Goal: Task Accomplishment & Management: Manage account settings

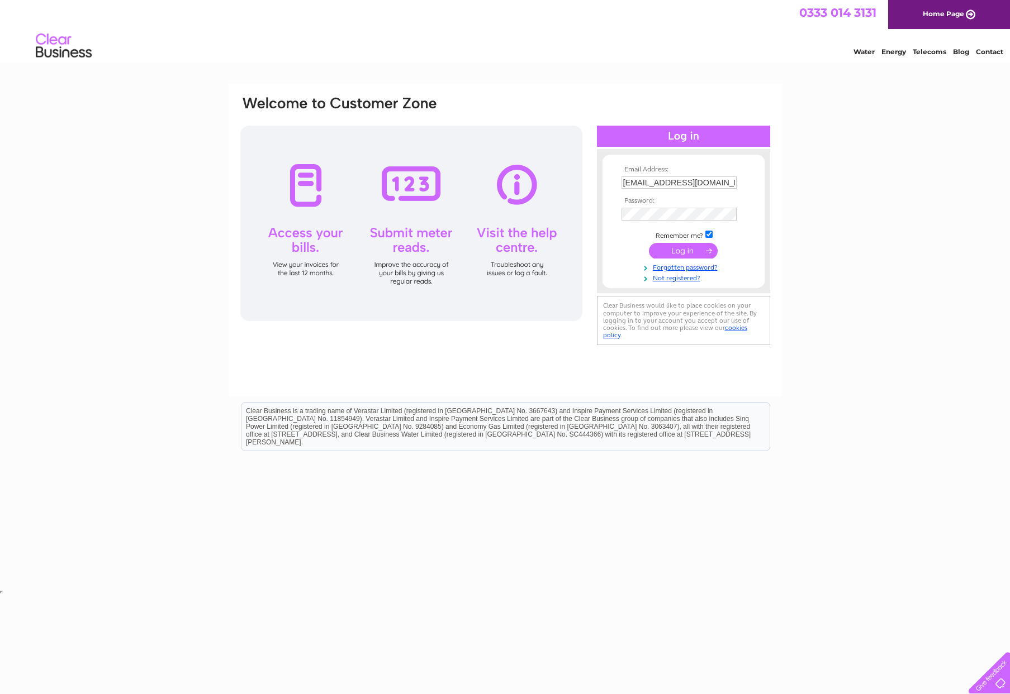
click at [684, 256] on input "submit" at bounding box center [683, 251] width 69 height 16
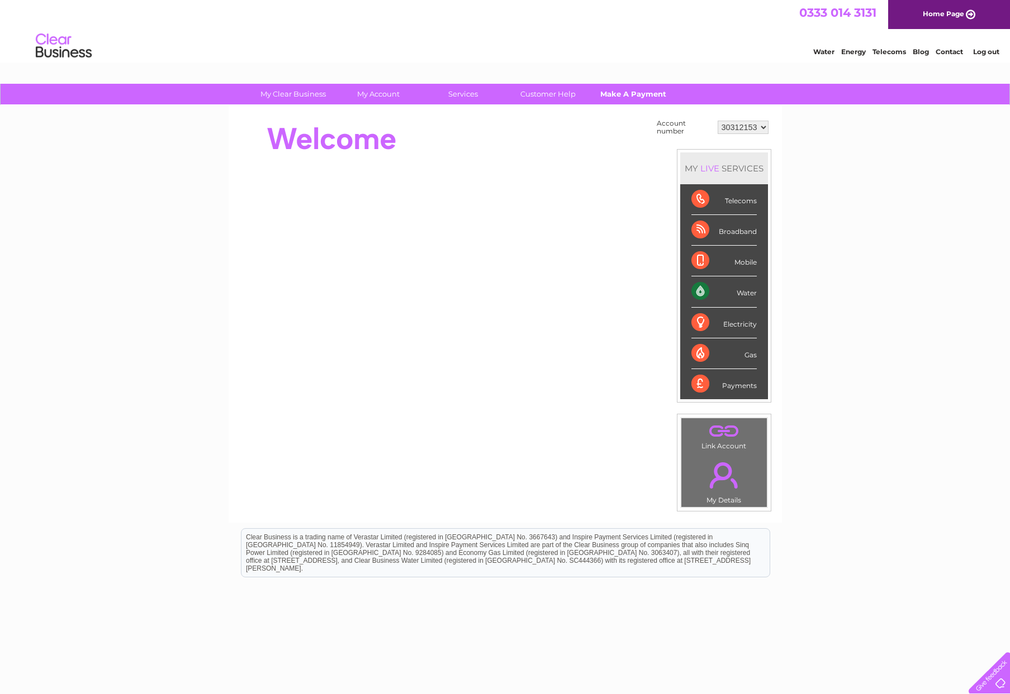
click at [655, 94] on link "Make A Payment" at bounding box center [633, 94] width 92 height 21
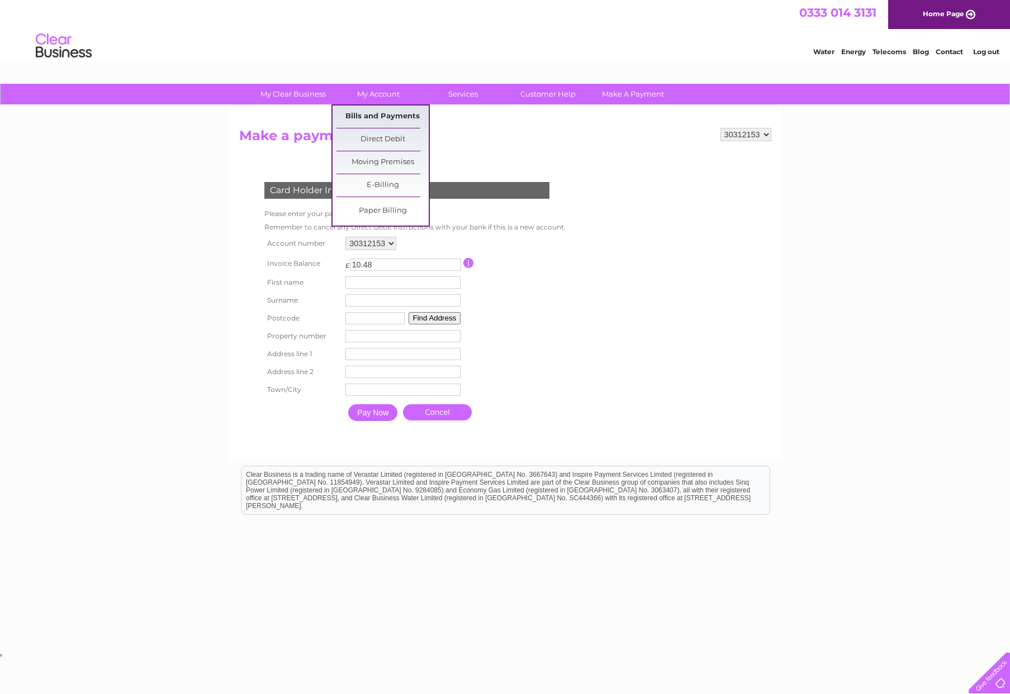
click at [379, 122] on link "Bills and Payments" at bounding box center [382, 117] width 92 height 22
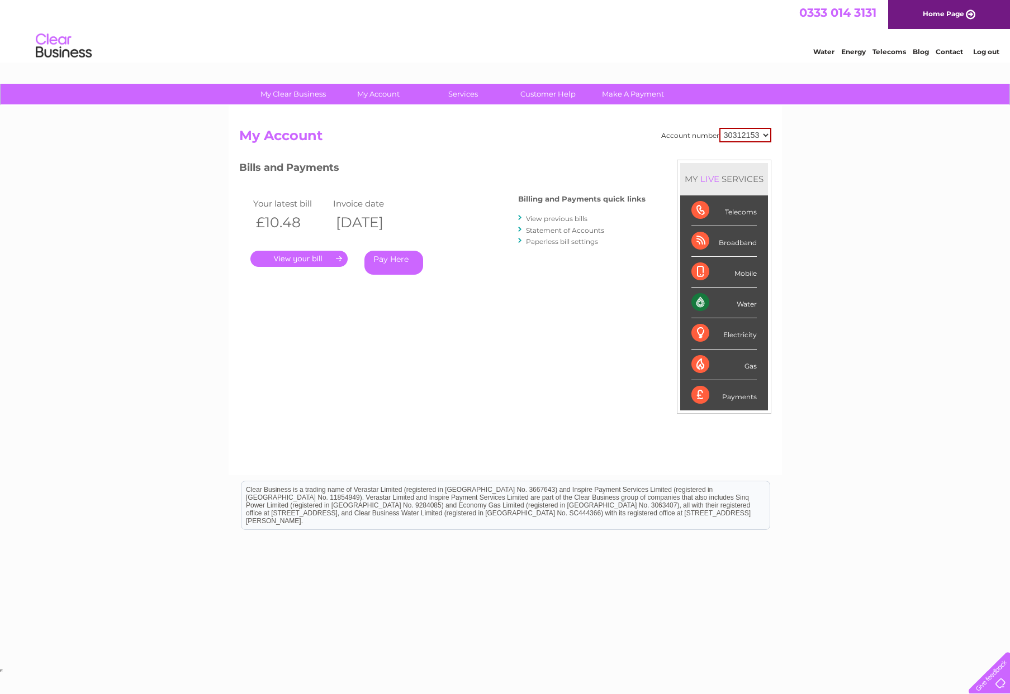
click at [328, 258] on link "." at bounding box center [298, 259] width 97 height 16
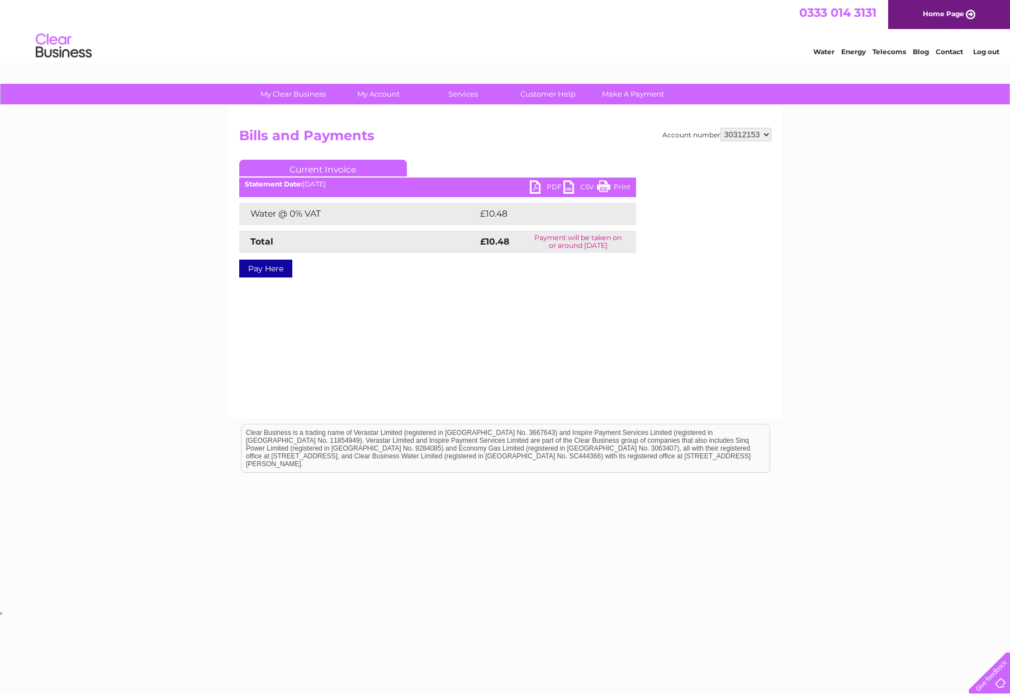
click at [551, 187] on link "PDF" at bounding box center [547, 188] width 34 height 16
